Goal: Task Accomplishment & Management: Manage account settings

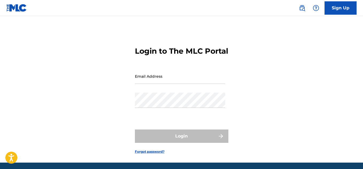
click at [144, 84] on input "Email Address" at bounding box center [180, 76] width 90 height 15
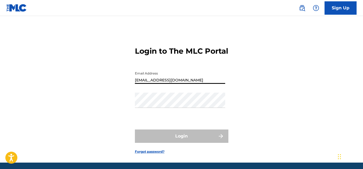
type input "[EMAIL_ADDRESS][DOMAIN_NAME]"
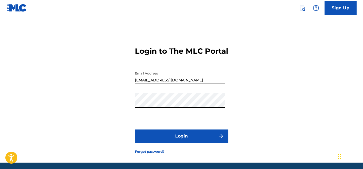
click at [183, 143] on button "Login" at bounding box center [182, 136] width 94 height 13
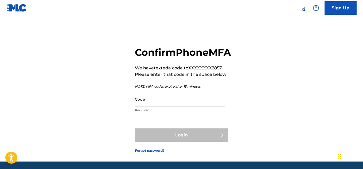
click at [137, 107] on input "Code" at bounding box center [180, 99] width 90 height 15
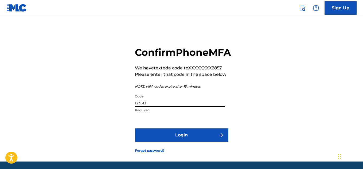
type input "123513"
click at [186, 142] on button "Login" at bounding box center [182, 135] width 94 height 13
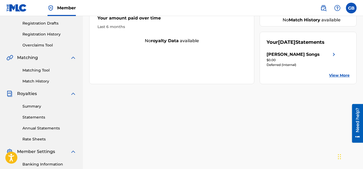
scroll to position [114, 0]
